Goal: Find contact information: Find contact information

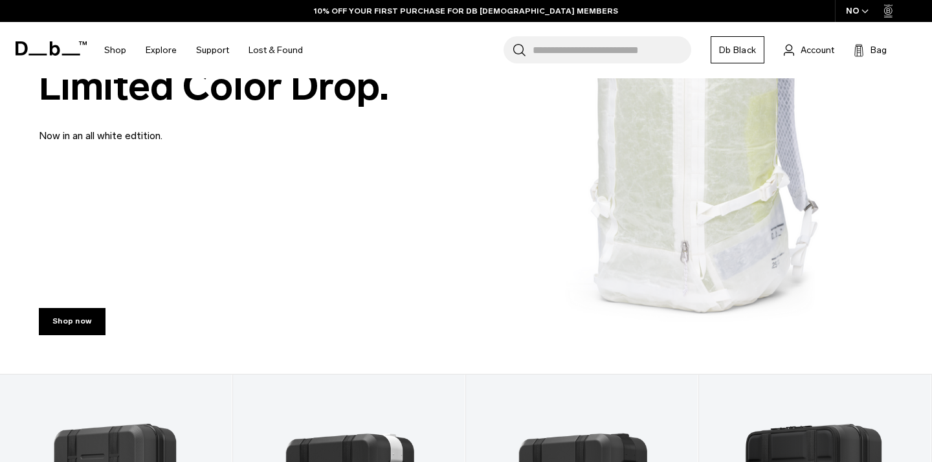
scroll to position [271, 0]
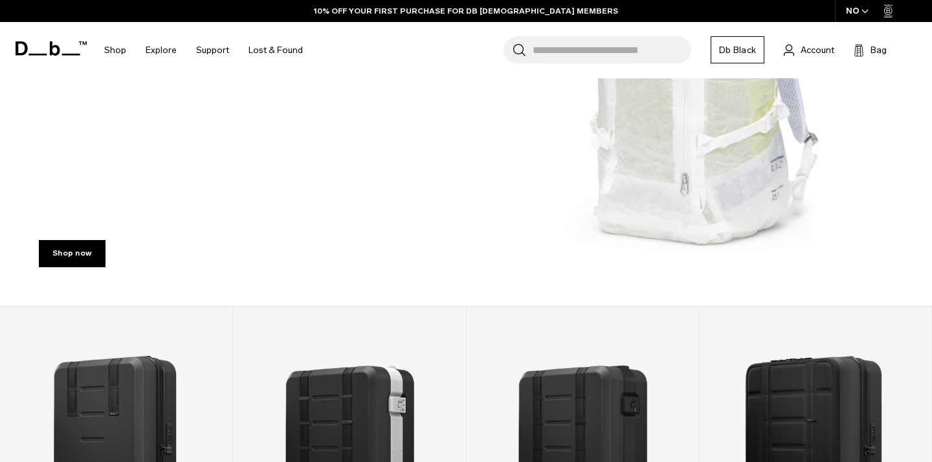
click at [274, 290] on div "Shop now" at bounding box center [466, 251] width 932 height 110
click at [92, 252] on link "Shop now" at bounding box center [72, 253] width 67 height 27
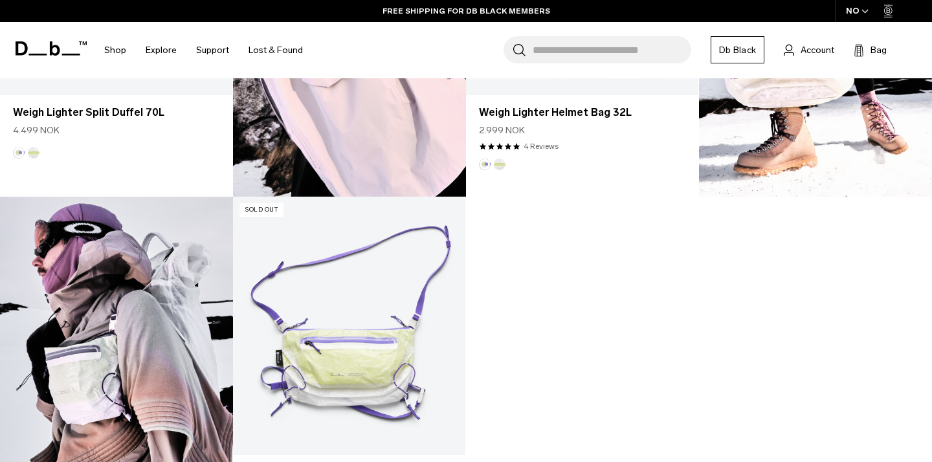
scroll to position [1408, 0]
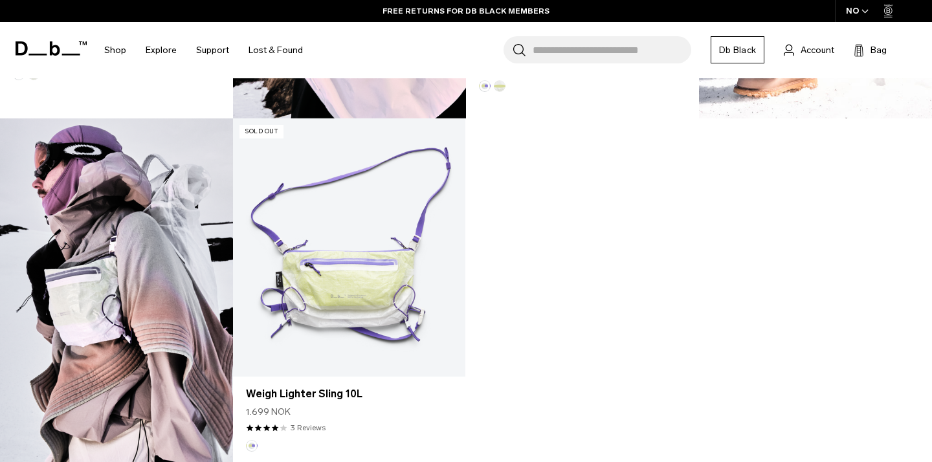
click at [14, 0] on div "FREE RETURNS FOR DB BLACK MEMBERS" at bounding box center [466, 11] width 932 height 22
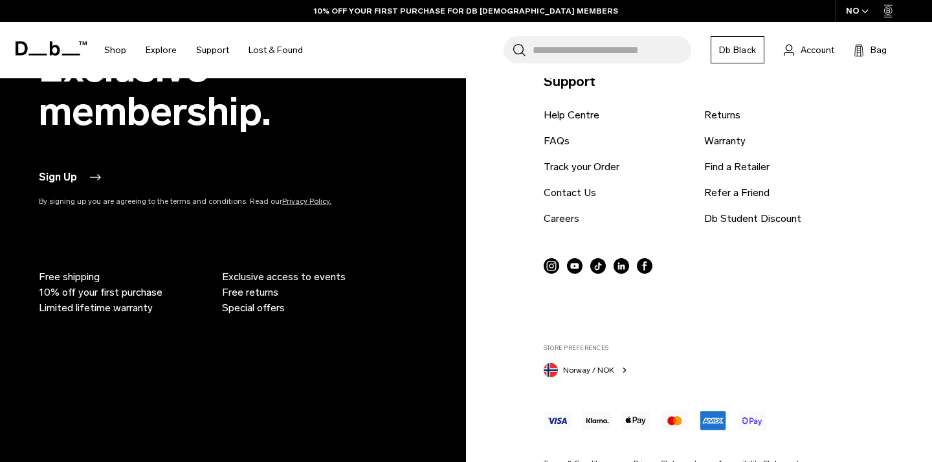
scroll to position [2640, 0]
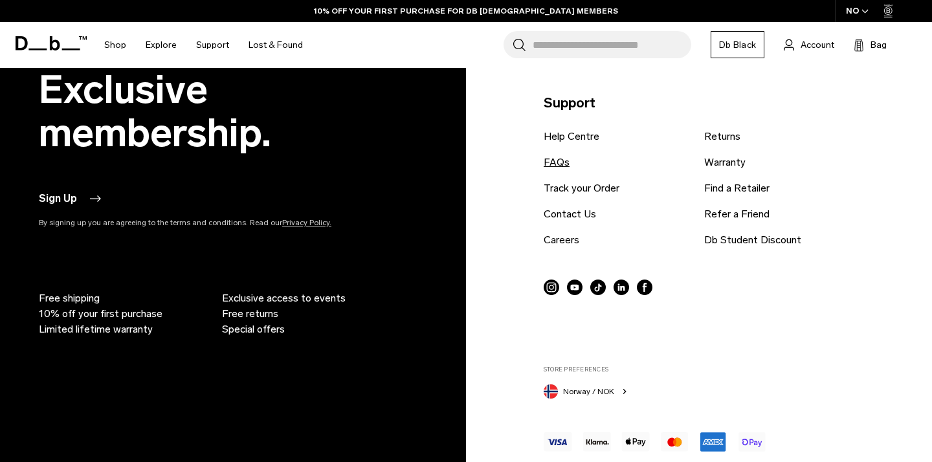
click at [555, 159] on link "FAQs" at bounding box center [557, 163] width 26 height 16
click at [573, 137] on link "Help Centre" at bounding box center [572, 137] width 56 height 16
click at [573, 216] on link "Contact Us" at bounding box center [570, 214] width 52 height 16
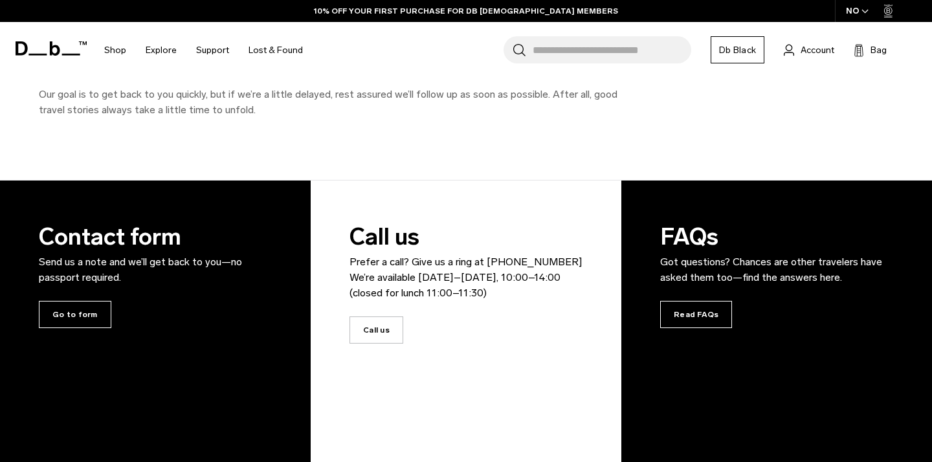
scroll to position [315, 0]
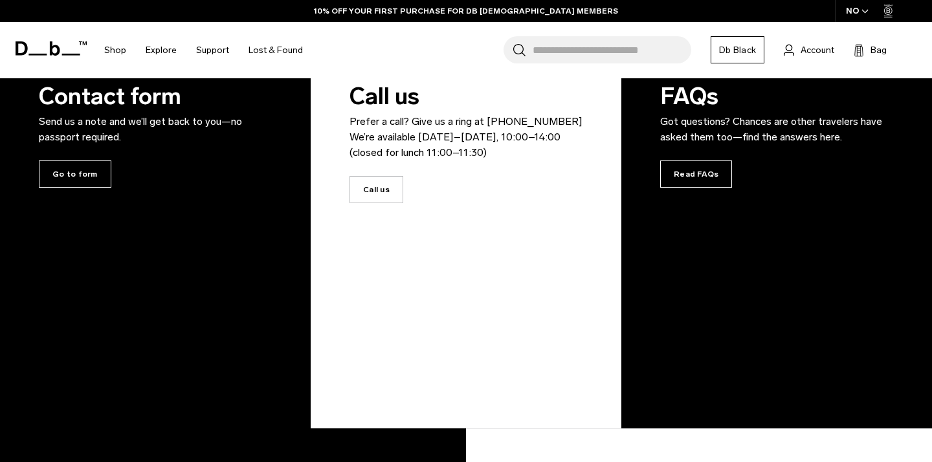
click at [108, 176] on div "Contact form Send us a note and we’ll get back to you—no passport required. Go …" at bounding box center [155, 133] width 233 height 186
